Goal: Find specific page/section: Find specific page/section

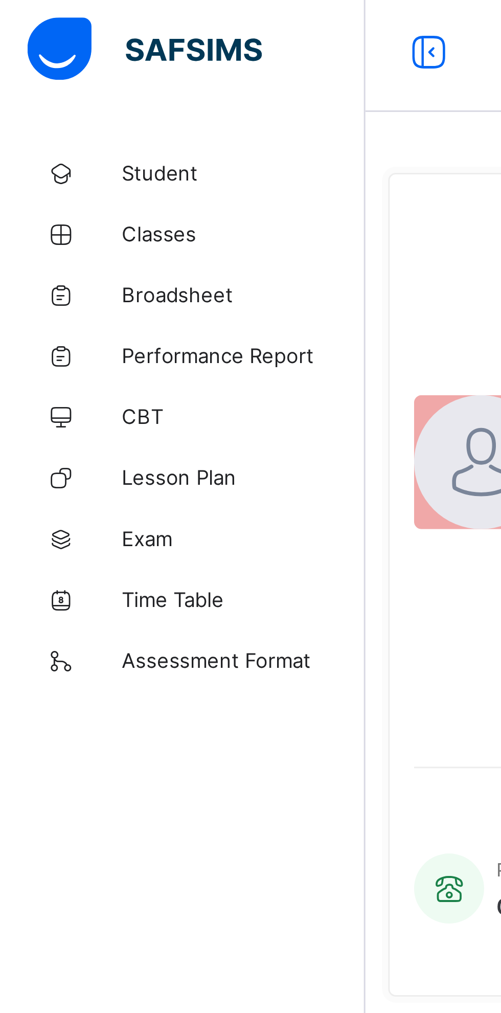
click at [53, 83] on span "Classes" at bounding box center [82, 82] width 82 height 8
